Goal: Information Seeking & Learning: Learn about a topic

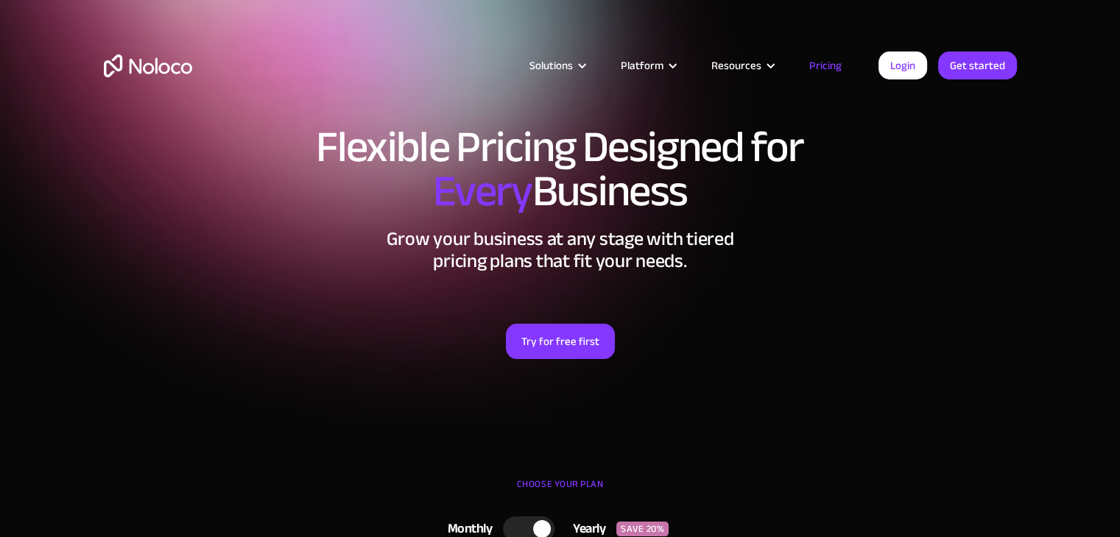
click at [835, 63] on link "Pricing" at bounding box center [825, 65] width 69 height 19
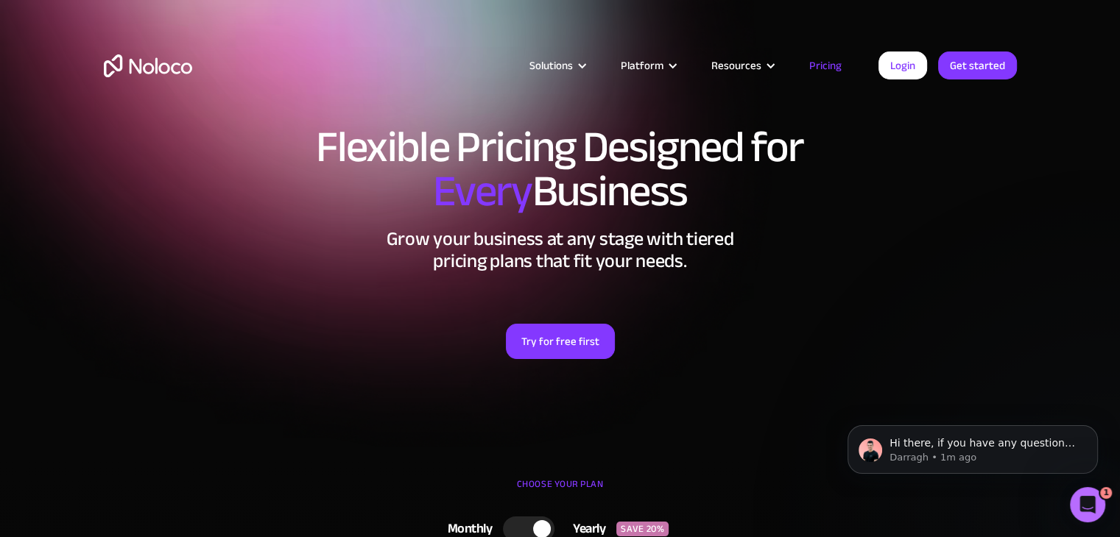
click at [148, 60] on img "home" at bounding box center [148, 65] width 88 height 23
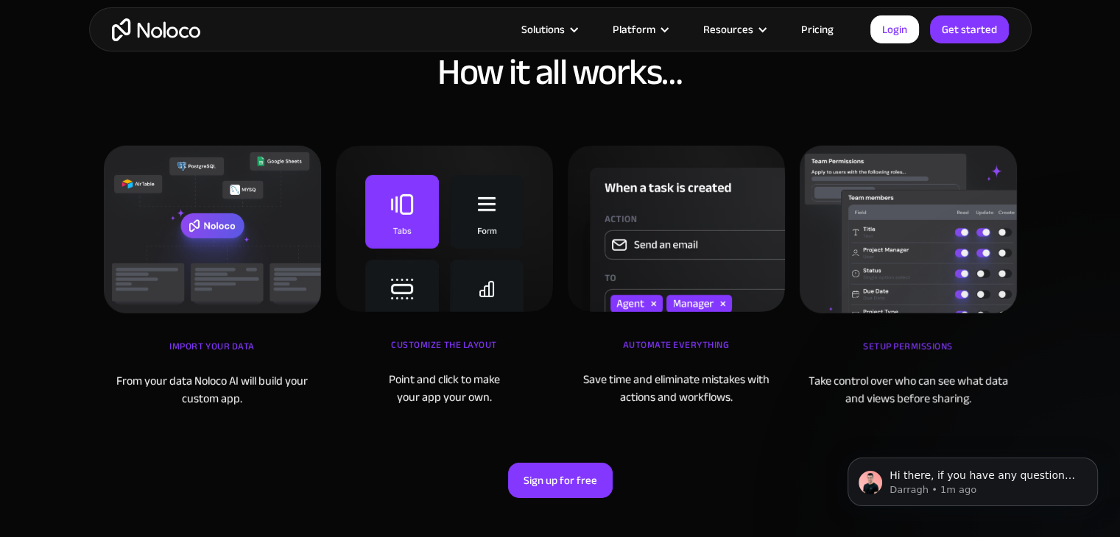
scroll to position [4715, 0]
